Goal: Find specific page/section: Find specific page/section

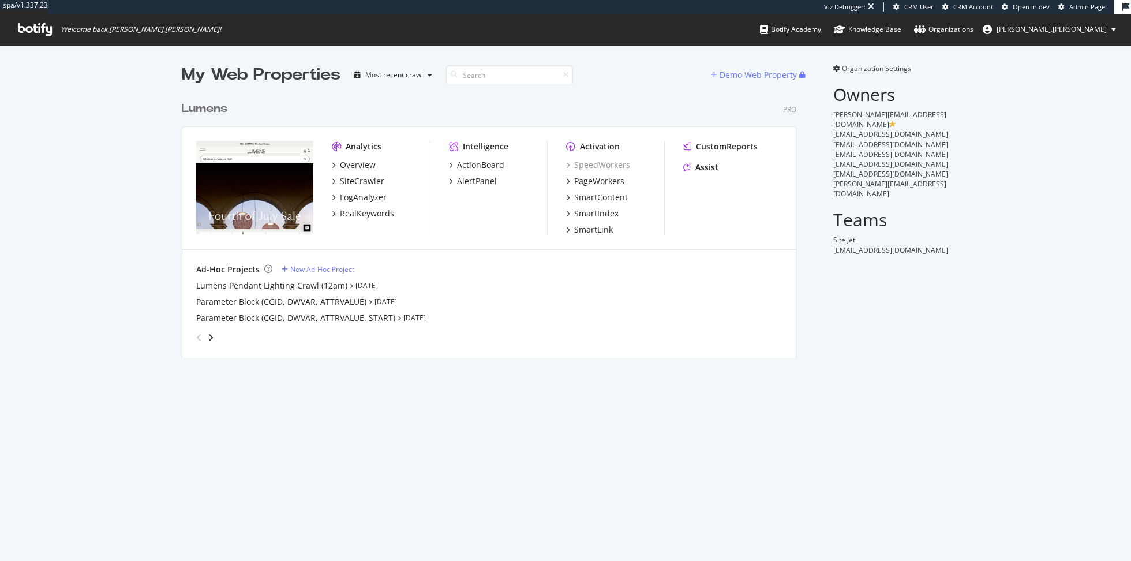
scroll to position [271, 623]
click at [611, 212] on div "SmartIndex" at bounding box center [596, 214] width 44 height 12
